Goal: Find specific page/section: Find specific page/section

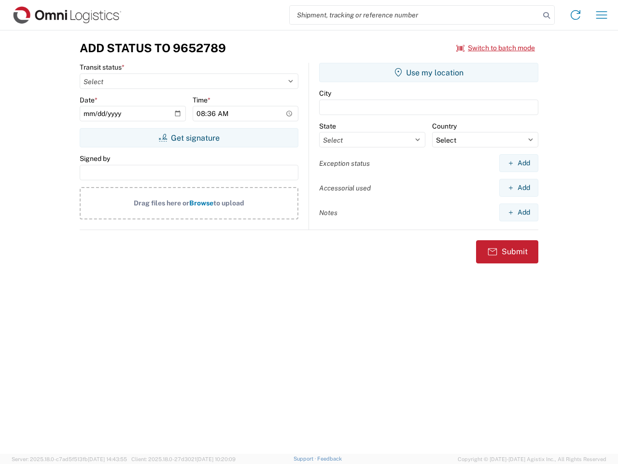
click at [415, 15] on input "search" at bounding box center [415, 15] width 250 height 18
click at [547, 15] on icon at bounding box center [547, 16] width 14 height 14
click at [576, 15] on icon at bounding box center [575, 14] width 15 height 15
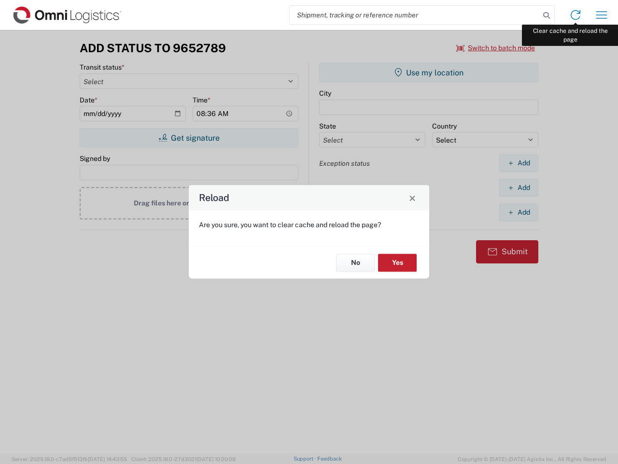
click at [602, 15] on div "Reload Are you sure, you want to clear cache and reload the page? No Yes" at bounding box center [309, 232] width 618 height 464
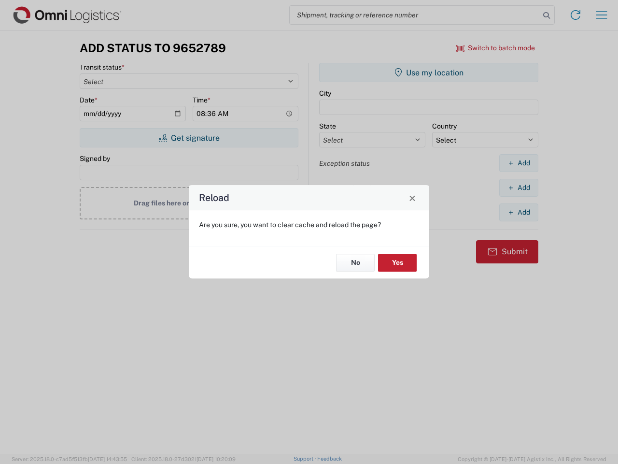
click at [496, 48] on div "Reload Are you sure, you want to clear cache and reload the page? No Yes" at bounding box center [309, 232] width 618 height 464
click at [189, 138] on div "Reload Are you sure, you want to clear cache and reload the page? No Yes" at bounding box center [309, 232] width 618 height 464
click at [429, 72] on div "Reload Are you sure, you want to clear cache and reload the page? No Yes" at bounding box center [309, 232] width 618 height 464
click at [519, 163] on div "Reload Are you sure, you want to clear cache and reload the page? No Yes" at bounding box center [309, 232] width 618 height 464
click at [519, 187] on div "Reload Are you sure, you want to clear cache and reload the page? No Yes" at bounding box center [309, 232] width 618 height 464
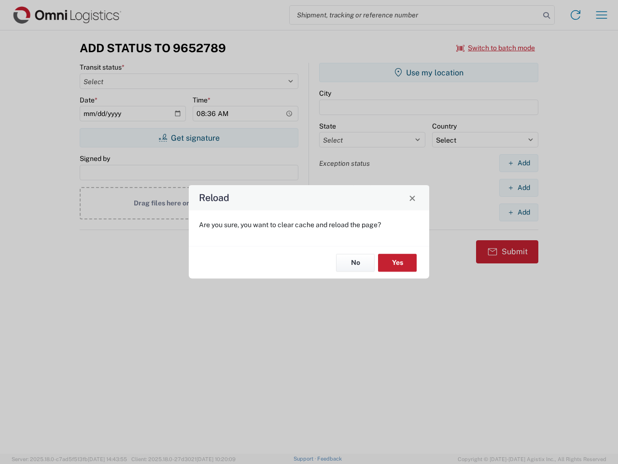
click at [519, 212] on div "Reload Are you sure, you want to clear cache and reload the page? No Yes" at bounding box center [309, 232] width 618 height 464
